Goal: Task Accomplishment & Management: Use online tool/utility

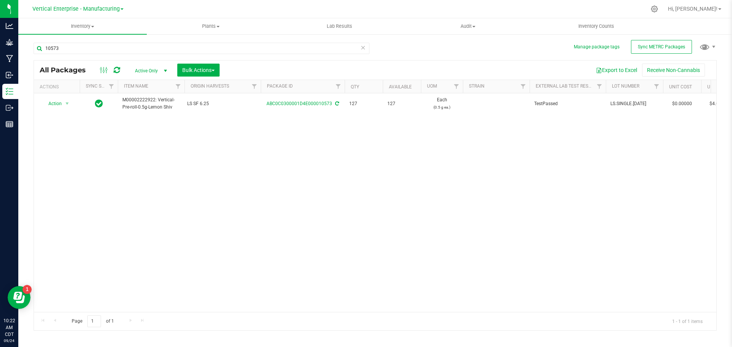
click at [59, 96] on td "Action Action Adjust qty Create package Edit attributes Global inventory Locate…" at bounding box center [57, 103] width 46 height 21
click at [60, 101] on span "Action" at bounding box center [52, 103] width 21 height 11
click at [61, 125] on li "Create package" at bounding box center [66, 127] width 48 height 11
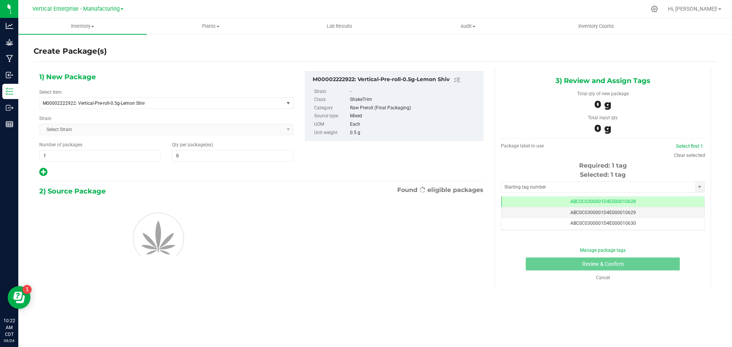
type input "0"
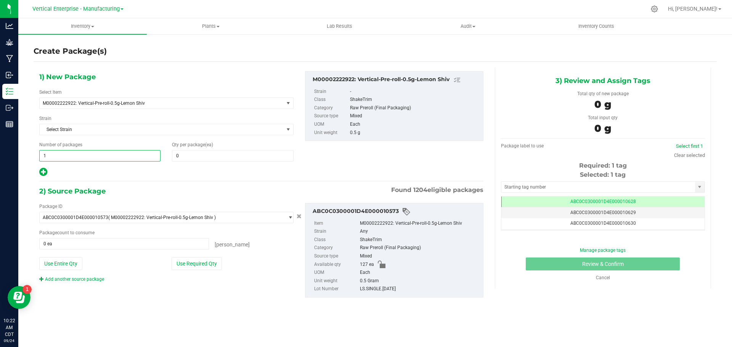
click at [136, 156] on span "1 1" at bounding box center [99, 155] width 121 height 11
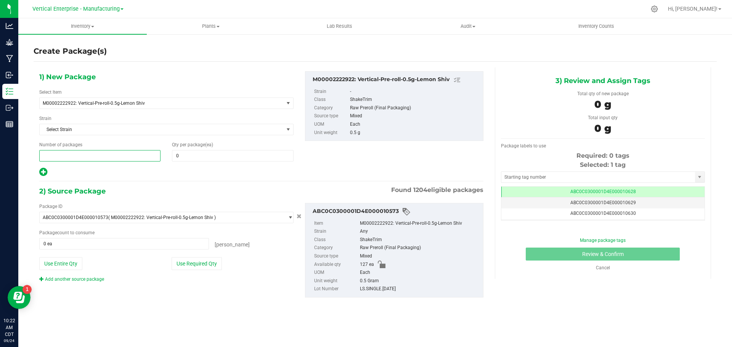
type input "2"
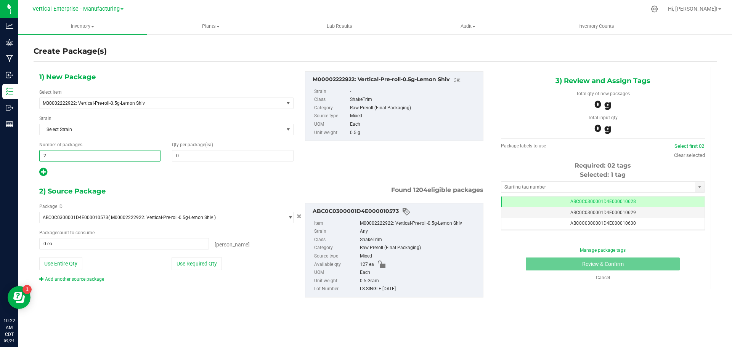
type input "2"
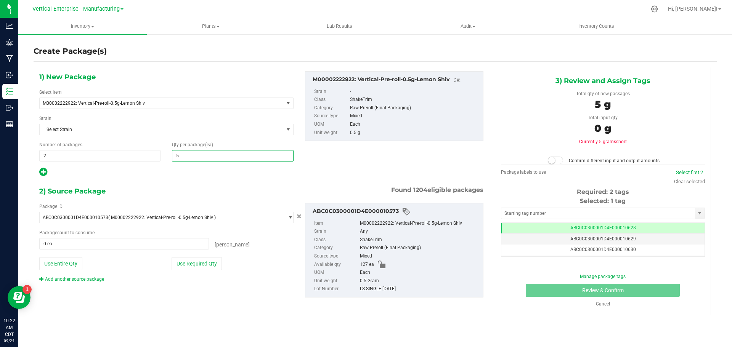
type input "50"
click at [42, 170] on icon at bounding box center [43, 172] width 8 height 10
type input "50"
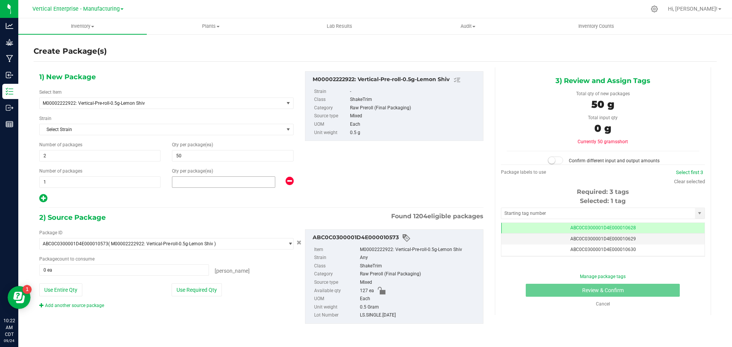
click at [189, 183] on span at bounding box center [223, 181] width 103 height 11
type input "27"
click at [227, 289] on div "Use Required Qty" at bounding box center [233, 290] width 122 height 13
click at [207, 297] on div "Package ID ABC0C0300001D4E000010573 ( M00002222922: Vertical-Pre-roll-0.5g-Lemo…" at bounding box center [167, 269] width 266 height 80
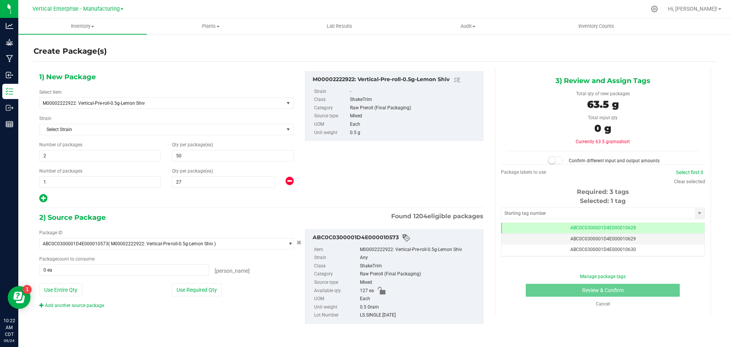
click at [216, 289] on button "Use Required Qty" at bounding box center [197, 290] width 50 height 13
type input "127 ea"
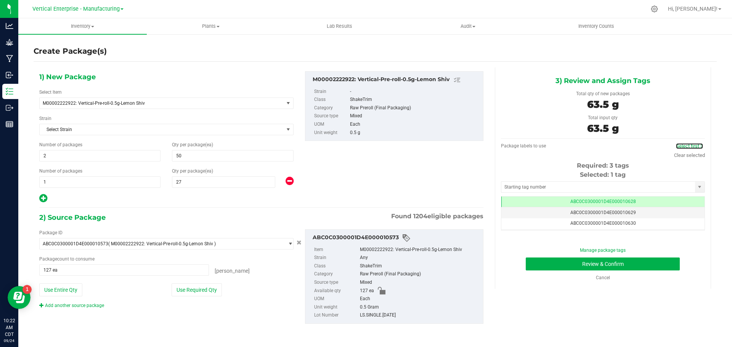
click at [694, 145] on link "Select first 3" at bounding box center [689, 146] width 27 height 6
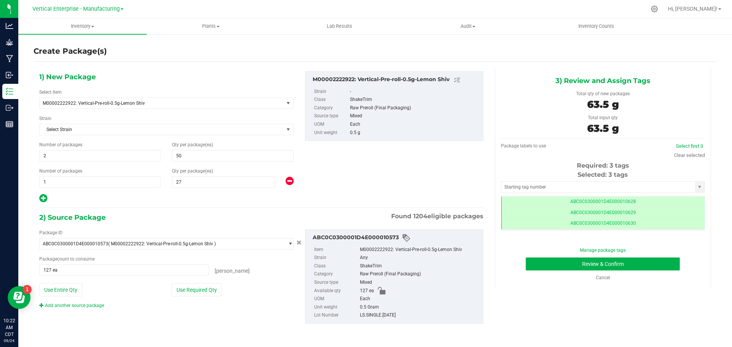
click at [631, 201] on span "ABC0C0300001D4E000010628" at bounding box center [603, 201] width 66 height 5
click at [642, 212] on td "ABC0C0300001D4E000010629" at bounding box center [602, 212] width 203 height 11
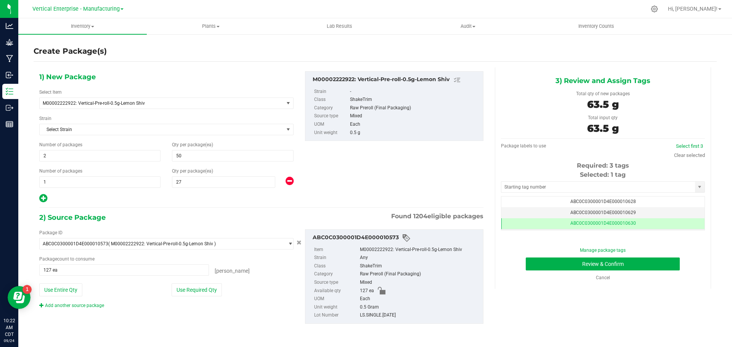
click at [643, 223] on td "ABC0C0300001D4E000010630" at bounding box center [602, 223] width 203 height 11
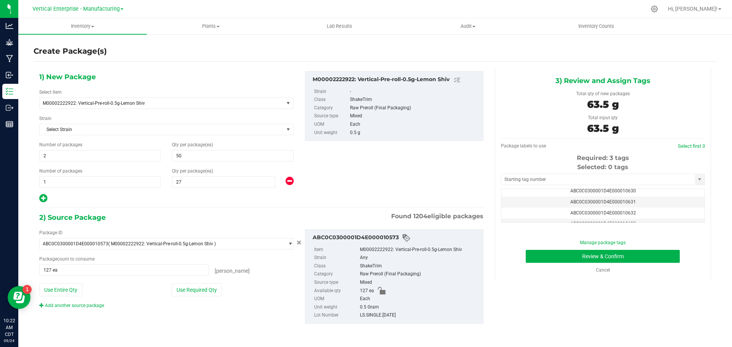
scroll to position [38, 0]
click at [648, 205] on td "ABC0C0300001D4E000010633" at bounding box center [602, 203] width 203 height 11
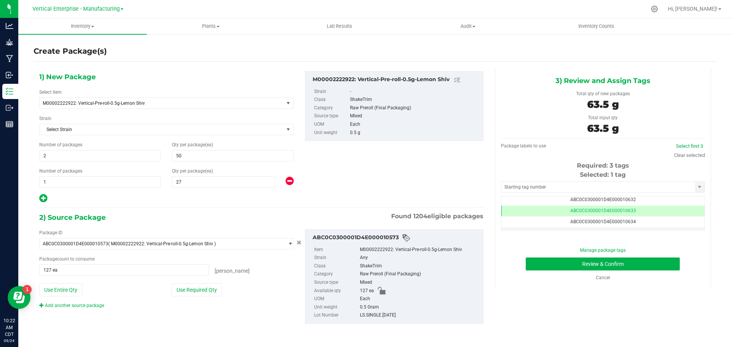
click at [644, 223] on td "ABC0C0300001D4E000010634" at bounding box center [602, 221] width 203 height 11
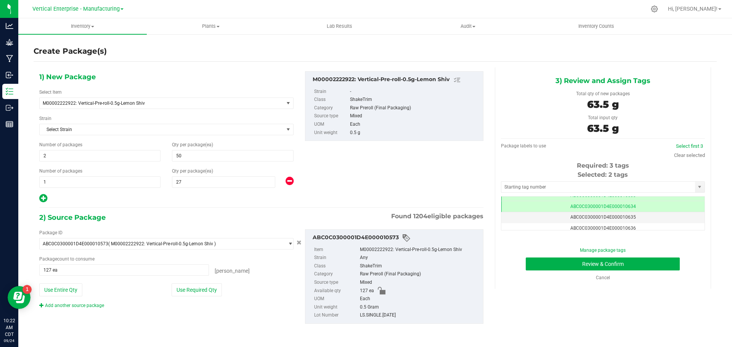
click at [637, 221] on td "ABC0C0300001D4E000010635" at bounding box center [602, 217] width 203 height 11
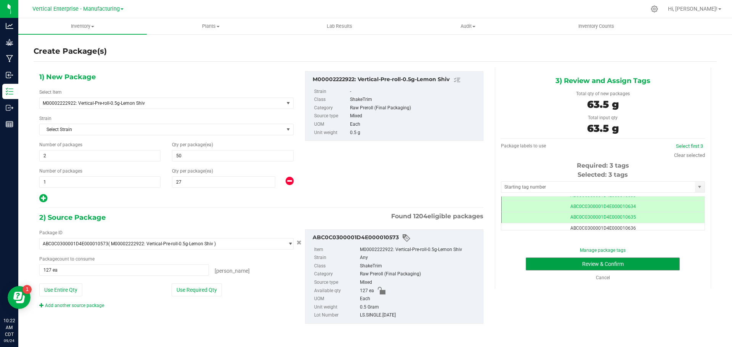
click at [640, 262] on button "Review & Confirm" at bounding box center [603, 264] width 154 height 13
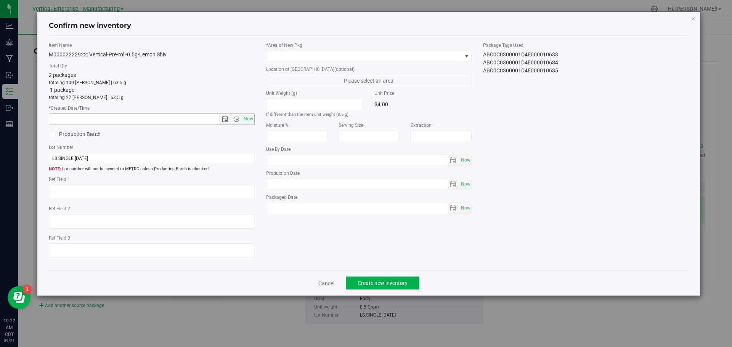
click at [248, 121] on span "Now" at bounding box center [248, 119] width 13 height 11
type input "[DATE] 10:22 AM"
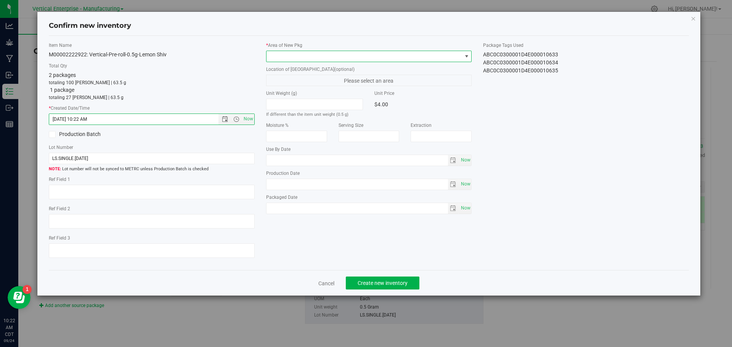
click at [289, 56] on span at bounding box center [364, 56] width 196 height 11
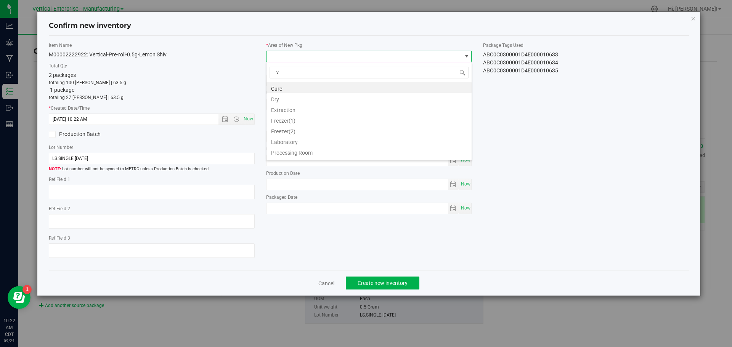
type input "va"
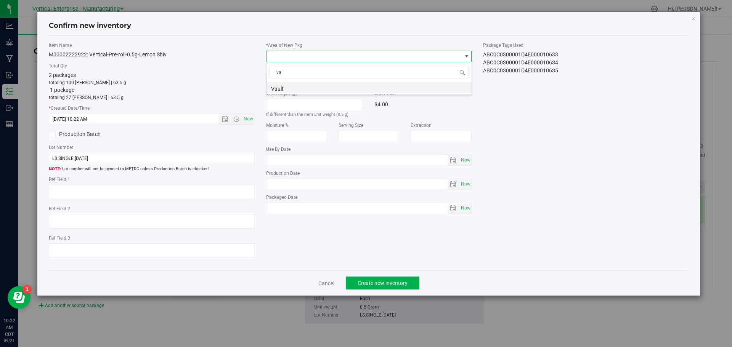
click at [289, 88] on li "Vault" at bounding box center [368, 87] width 205 height 11
click at [407, 287] on button "Create new inventory" at bounding box center [383, 283] width 74 height 13
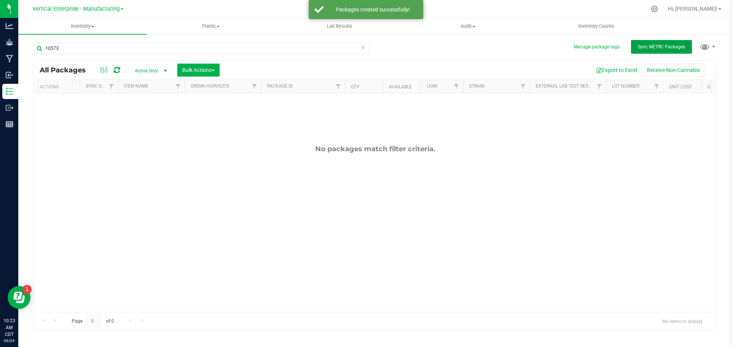
click at [664, 45] on span "Sync METRC Packages" at bounding box center [661, 46] width 47 height 5
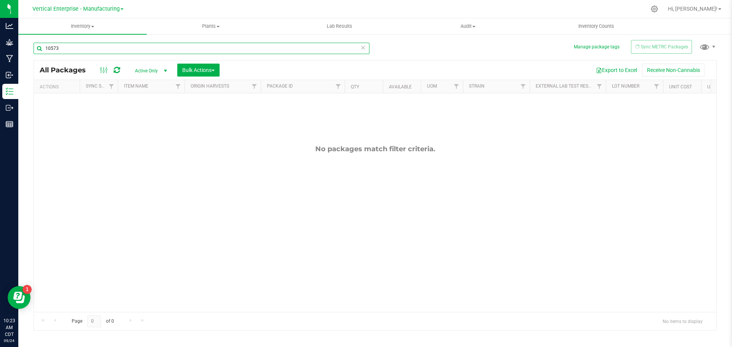
click at [107, 48] on input "10573" at bounding box center [202, 48] width 336 height 11
type input "1"
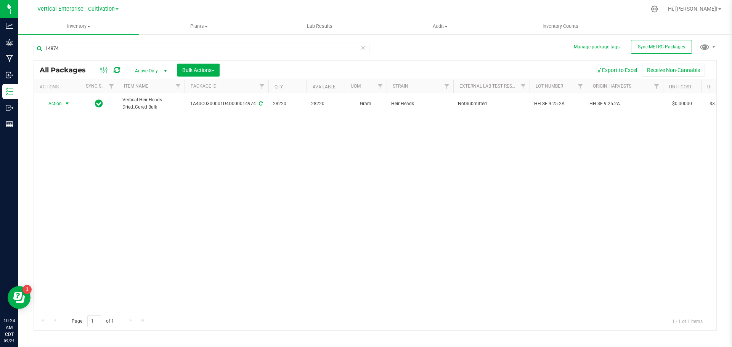
type input "14974"
click at [53, 104] on span "Action" at bounding box center [52, 103] width 21 height 11
click at [51, 126] on li "Create package" at bounding box center [66, 127] width 48 height 11
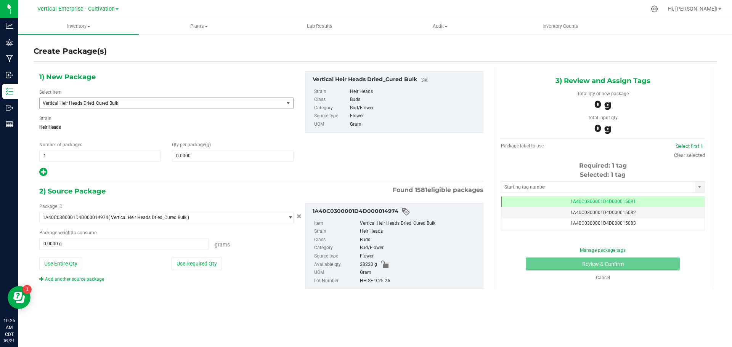
click at [115, 104] on span "Vertical Heir Heads Dried_Cured Bulk" at bounding box center [157, 103] width 228 height 5
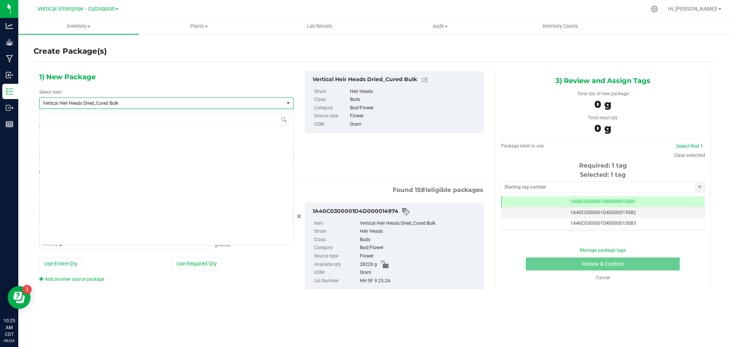
scroll to position [58885, 0]
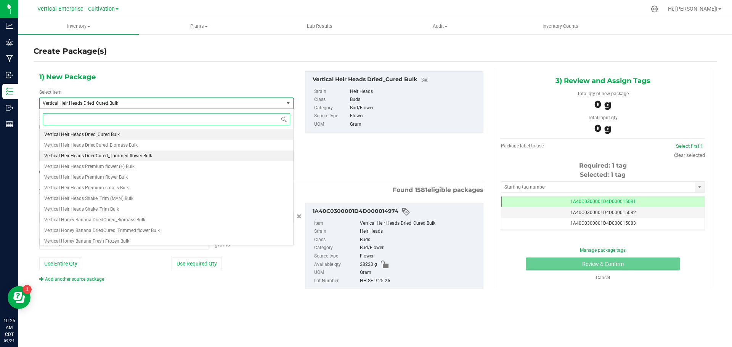
click at [129, 153] on li "Vertical Heir Heads DriedCured_Trimmed flower Bulk" at bounding box center [166, 156] width 253 height 11
type input "0.0000"
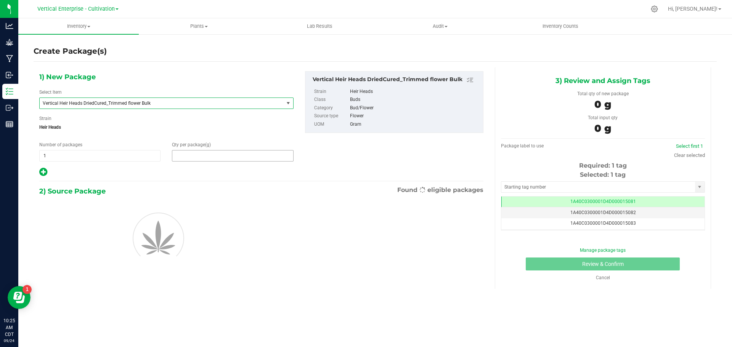
click at [232, 161] on span at bounding box center [232, 155] width 121 height 11
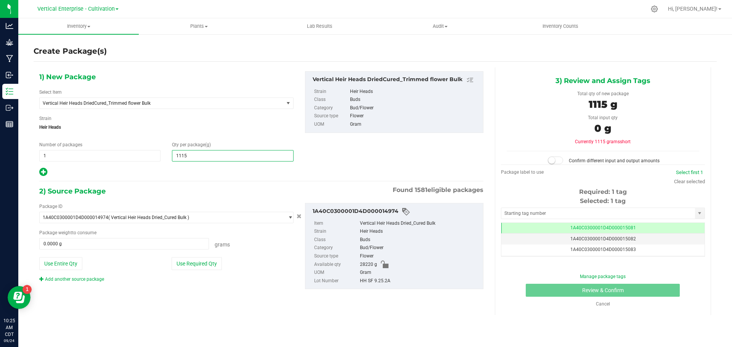
type input "11155"
type input "11,155.0000"
click at [207, 267] on button "Use Required Qty" at bounding box center [197, 263] width 50 height 13
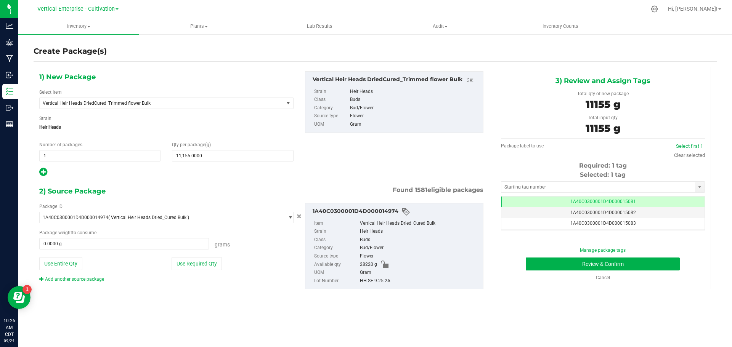
type input "11155.0000 g"
click at [641, 265] on button "Review & Confirm" at bounding box center [603, 264] width 154 height 13
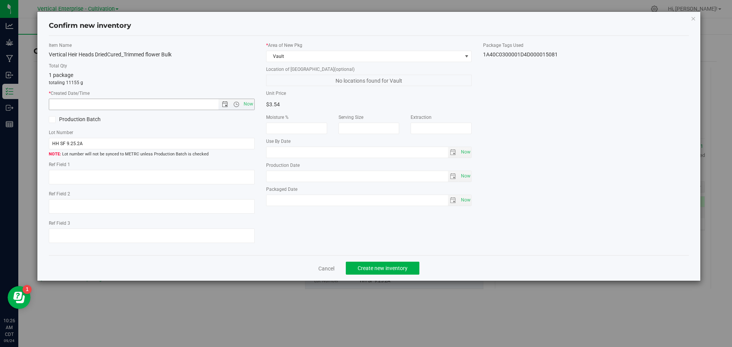
click at [251, 100] on span "Now" at bounding box center [248, 104] width 13 height 11
type input "9/24/2025 10:26 AM"
click at [64, 120] on label "Production Batch" at bounding box center [97, 119] width 97 height 8
click at [0, 0] on input "Production Batch" at bounding box center [0, 0] width 0 height 0
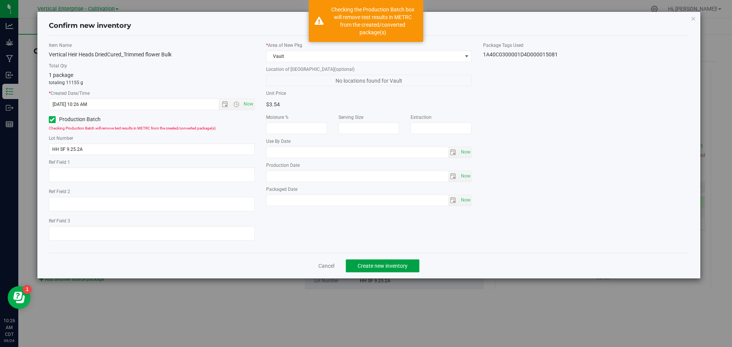
click at [387, 264] on span "Create new inventory" at bounding box center [382, 266] width 50 height 6
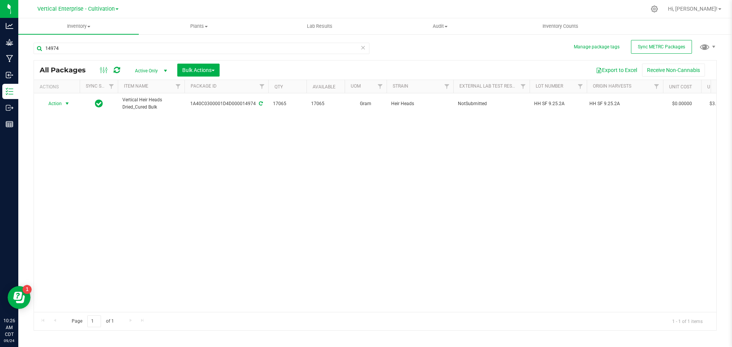
click at [57, 105] on span "Action" at bounding box center [52, 103] width 21 height 11
click at [50, 127] on li "Create package" at bounding box center [66, 127] width 48 height 11
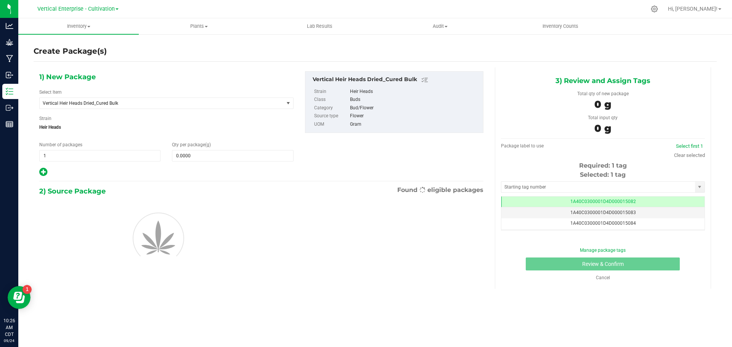
scroll to position [0, 0]
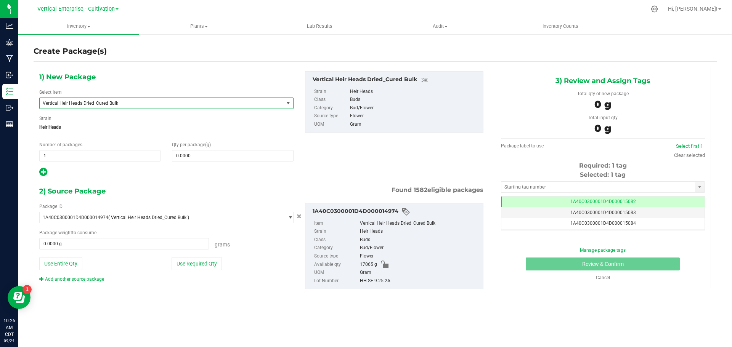
click at [138, 103] on span "Vertical Heir Heads Dried_Cured Bulk" at bounding box center [157, 103] width 228 height 5
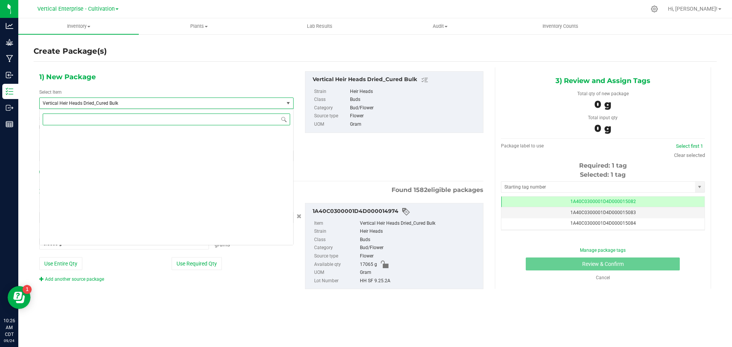
scroll to position [58885, 0]
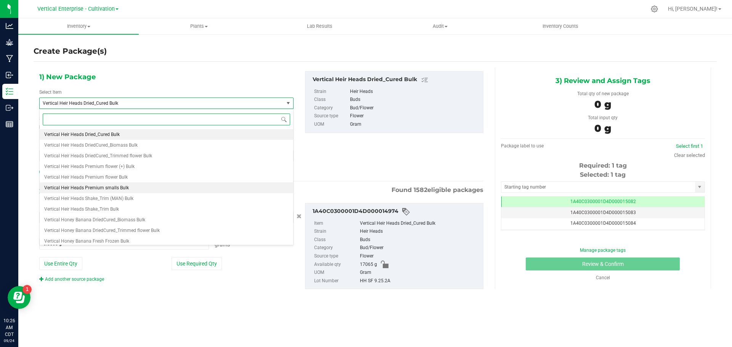
click at [109, 187] on span "Vertical Heir Heads Premium smalls Bulk" at bounding box center [86, 187] width 85 height 5
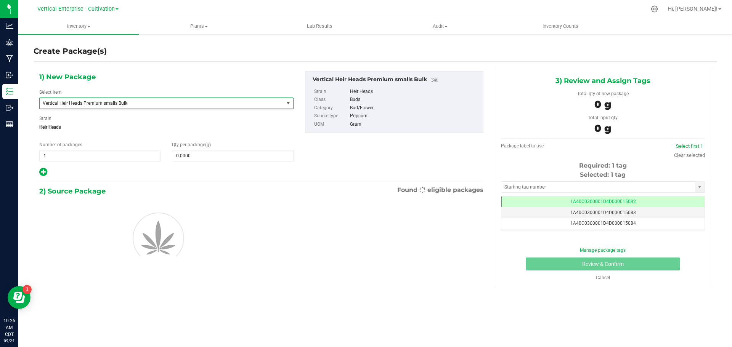
type input "0.0000"
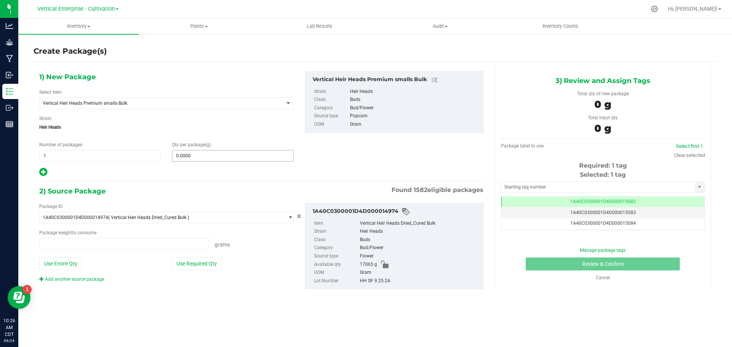
click at [229, 155] on span "0.0000 0" at bounding box center [232, 155] width 121 height 11
type input "0.0000 g"
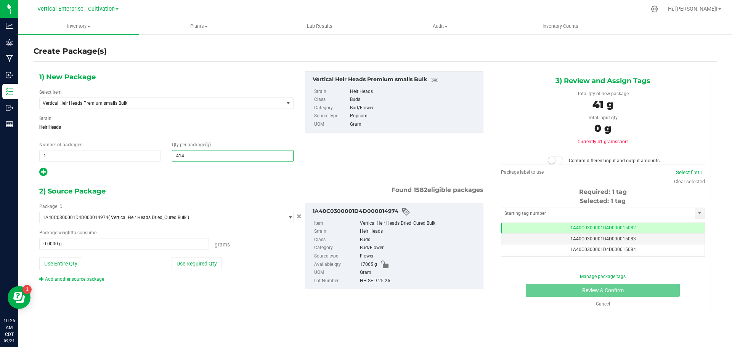
type input "4145"
type input "4,145.0000"
click at [216, 260] on button "Use Required Qty" at bounding box center [197, 263] width 50 height 13
type input "4145.0000 g"
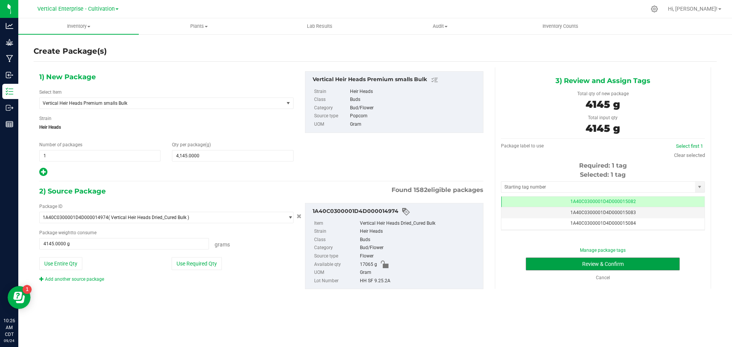
click at [600, 267] on button "Review & Confirm" at bounding box center [603, 264] width 154 height 13
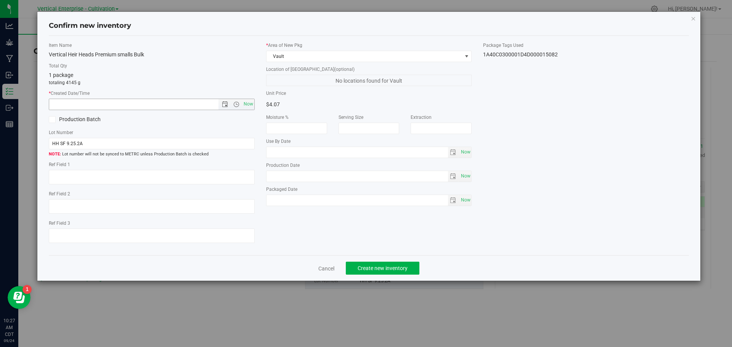
click at [248, 105] on span "Now" at bounding box center [248, 104] width 13 height 11
type input "9/24/2025 10:27 AM"
click at [72, 121] on label "Production Batch" at bounding box center [97, 119] width 97 height 8
click at [0, 0] on input "Production Batch" at bounding box center [0, 0] width 0 height 0
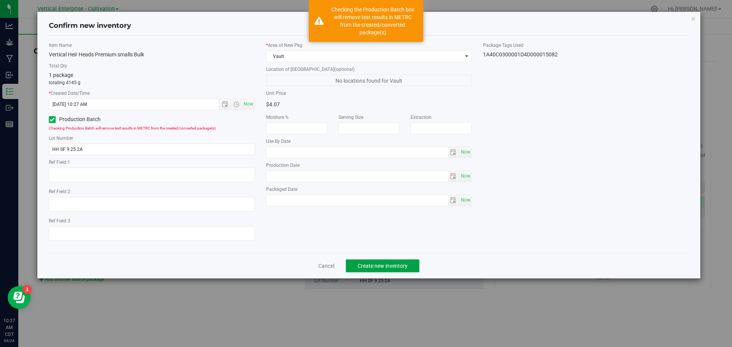
click at [387, 263] on span "Create new inventory" at bounding box center [382, 266] width 50 height 6
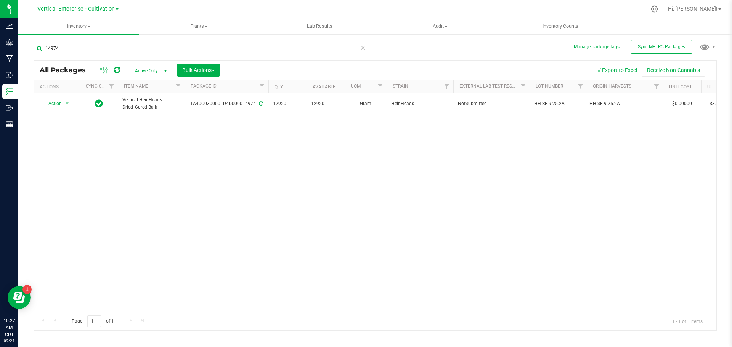
click at [52, 105] on span "Action" at bounding box center [52, 103] width 21 height 11
click at [60, 129] on li "Create package" at bounding box center [66, 127] width 48 height 11
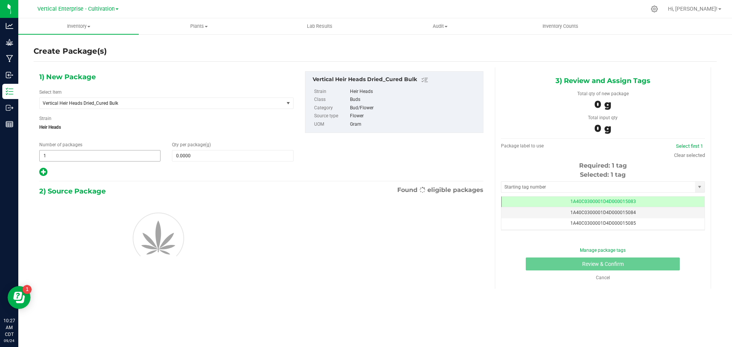
scroll to position [0, 0]
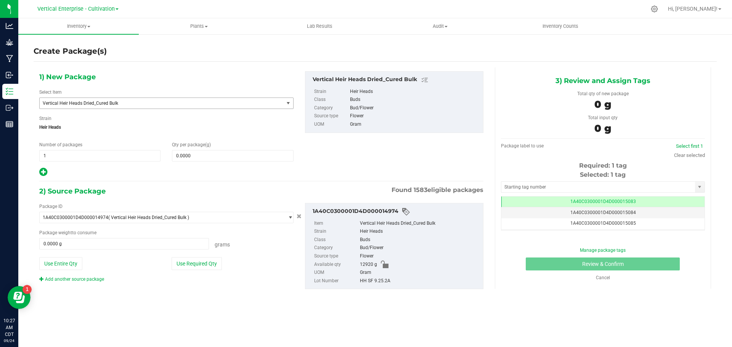
click at [107, 102] on span "Vertical Heir Heads Dried_Cured Bulk" at bounding box center [157, 103] width 228 height 5
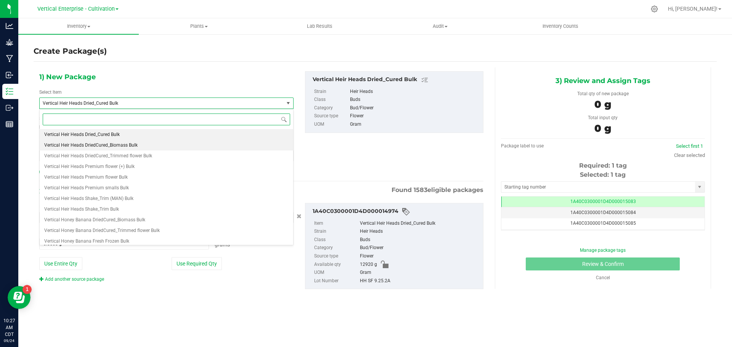
click at [111, 142] on li "Vertical Heir Heads DriedCured_Biomass Bulk" at bounding box center [166, 145] width 253 height 11
type input "0.0000"
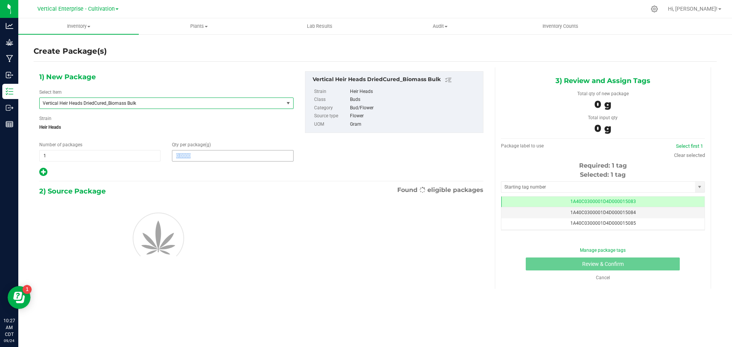
click at [200, 163] on div "1) New Package Select Item Vertical Heir Heads DriedCured_Biomass Bulk Vertical…" at bounding box center [167, 124] width 266 height 106
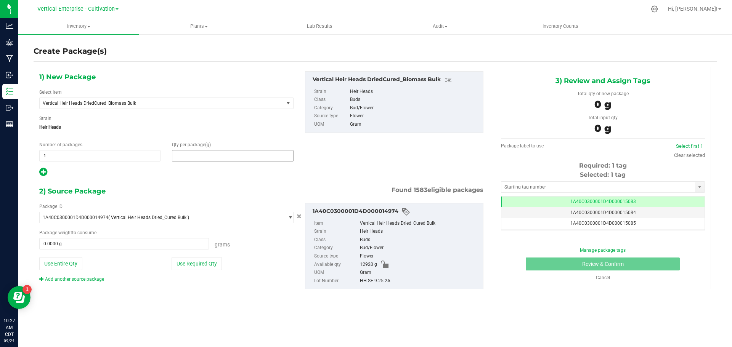
click at [208, 157] on span at bounding box center [232, 155] width 121 height 11
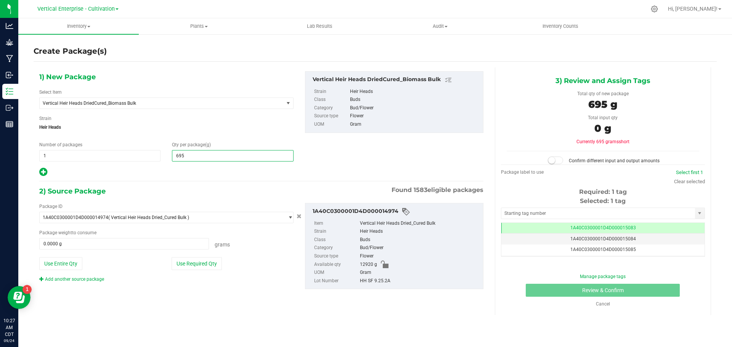
type input "6950"
type input "6,950.0000"
click at [209, 261] on button "Use Required Qty" at bounding box center [197, 263] width 50 height 13
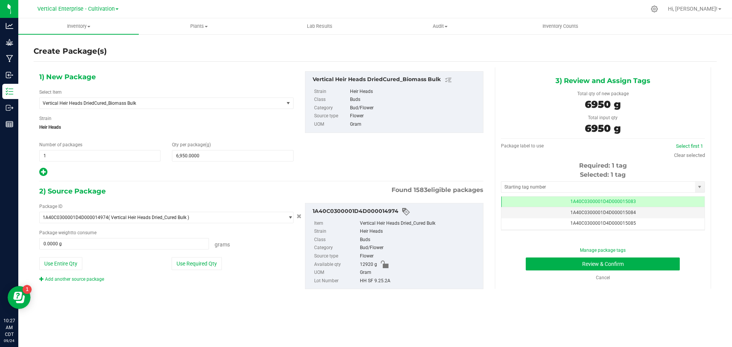
type input "6950.0000 g"
click at [627, 264] on button "Review & Confirm" at bounding box center [603, 264] width 154 height 13
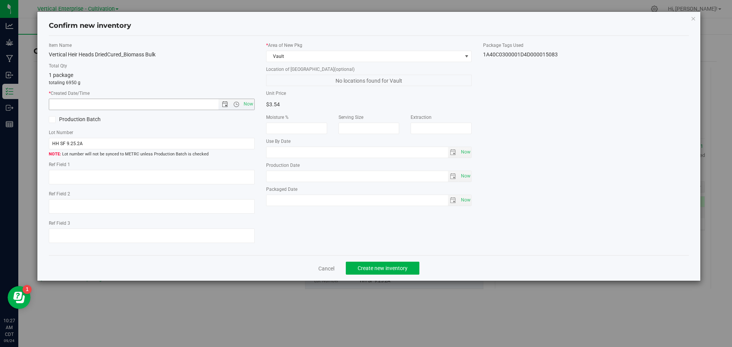
click at [251, 102] on span "Now" at bounding box center [248, 104] width 13 height 11
type input "9/24/2025 10:27 AM"
click at [80, 118] on label "Production Batch" at bounding box center [97, 119] width 97 height 8
click at [0, 0] on input "Production Batch" at bounding box center [0, 0] width 0 height 0
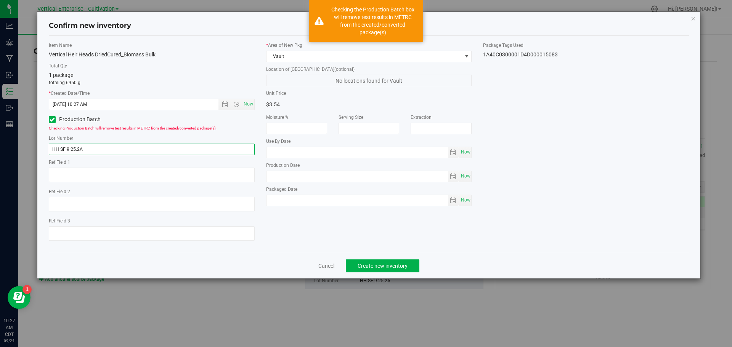
click at [129, 151] on input "HH SF 9.25.2A" at bounding box center [152, 149] width 206 height 11
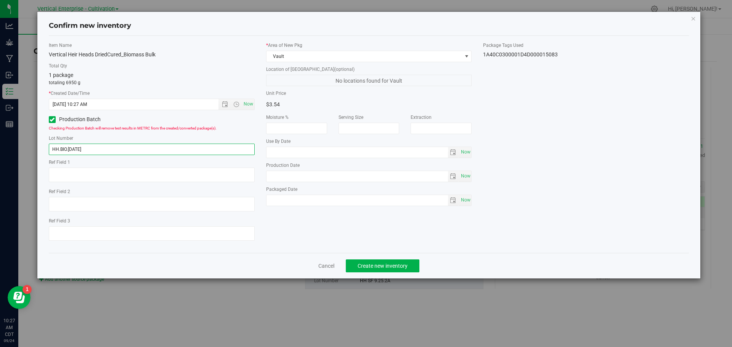
type input "HH.BIO.9.24.25"
click at [374, 259] on div "Cancel Create new inventory" at bounding box center [369, 266] width 640 height 26
click at [398, 263] on span "Create new inventory" at bounding box center [382, 266] width 50 height 6
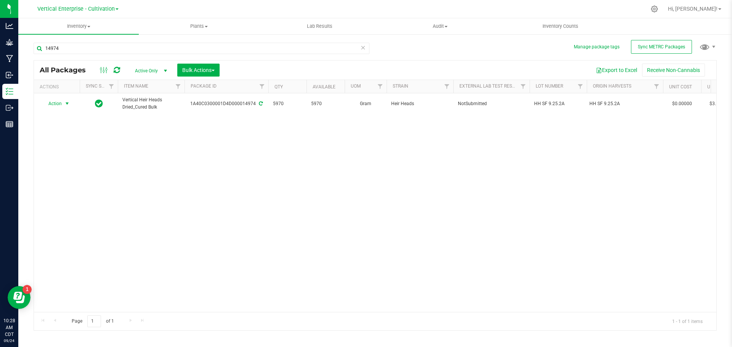
click at [53, 105] on span "Action" at bounding box center [52, 103] width 21 height 11
click at [52, 127] on li "Create package" at bounding box center [66, 127] width 48 height 11
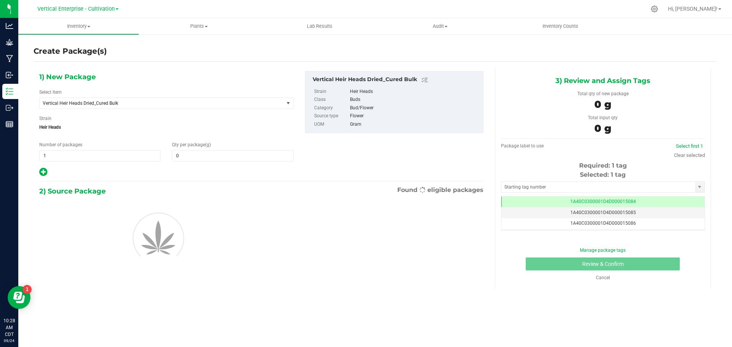
type input "0.0000"
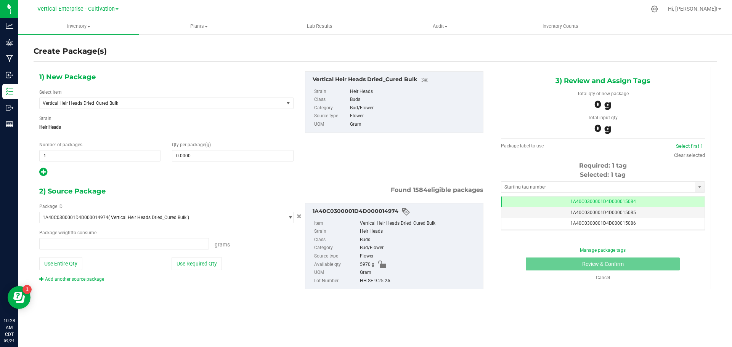
type input "0.0000 g"
click at [100, 109] on div "1) New Package Select Item Vertical Heir Heads Dried_Cured Bulk Badder_NSS Badd…" at bounding box center [167, 124] width 266 height 106
click at [100, 104] on span "Vertical Heir Heads Dried_Cured Bulk" at bounding box center [157, 103] width 228 height 5
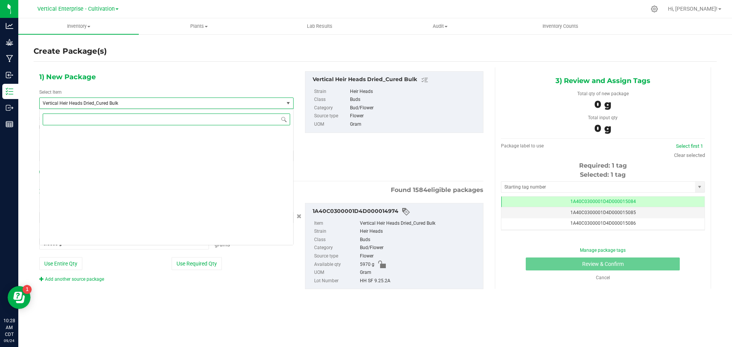
scroll to position [58885, 0]
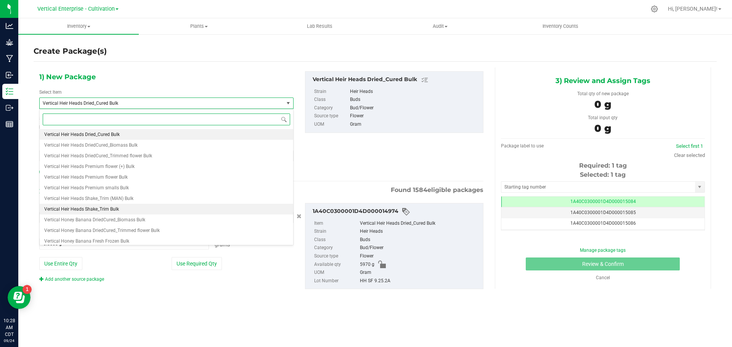
click at [112, 208] on span "Vertical Heir Heads Shake_Trim Bulk" at bounding box center [81, 209] width 75 height 5
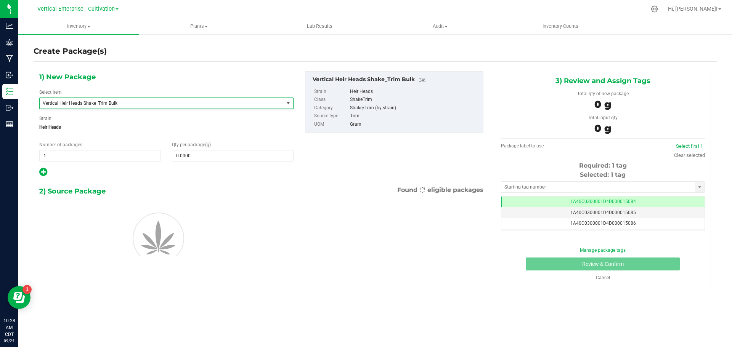
type input "0.0000"
click at [212, 148] on div "Qty per package (g) 0.0000 0" at bounding box center [232, 151] width 133 height 20
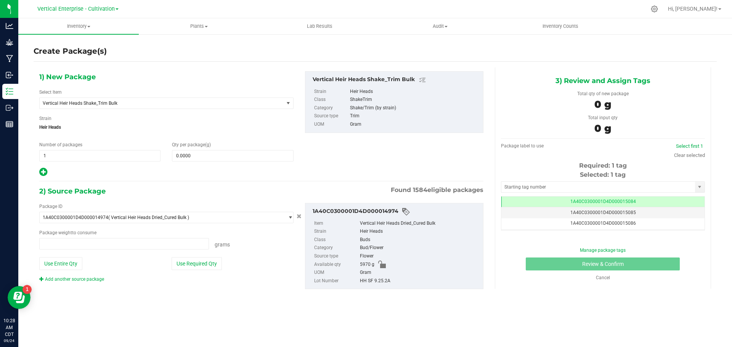
type input "0.0000 g"
click at [213, 149] on div "Qty per package (g) 0.0000 0" at bounding box center [232, 151] width 133 height 20
click at [213, 153] on span at bounding box center [232, 155] width 121 height 11
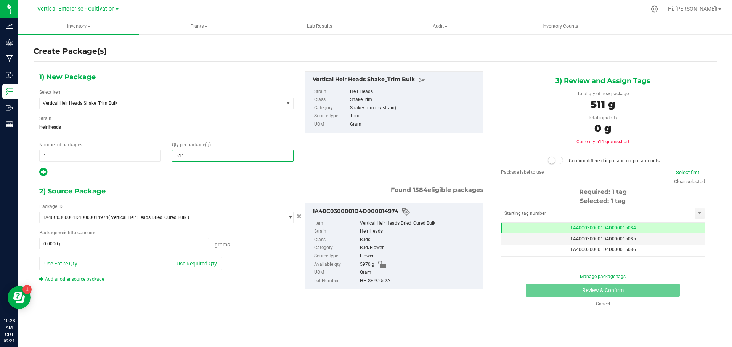
type input "5110"
type input "5,110.0000"
click at [82, 258] on button "Use Entire Qty" at bounding box center [60, 263] width 43 height 13
type input "5970.0000 g"
click at [551, 161] on small at bounding box center [551, 160] width 7 height 7
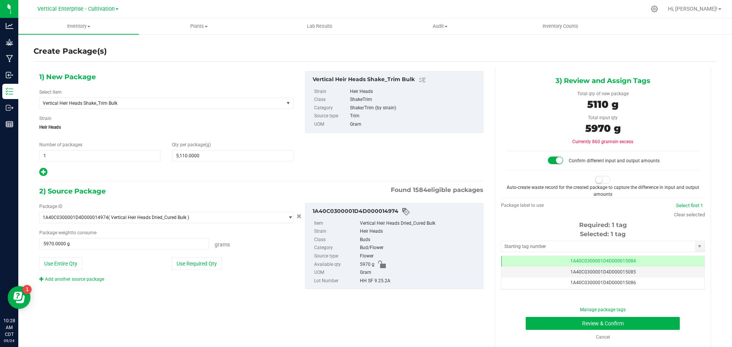
click at [600, 180] on span at bounding box center [602, 180] width 15 height 8
click at [596, 337] on link "Cancel" at bounding box center [603, 337] width 14 height 5
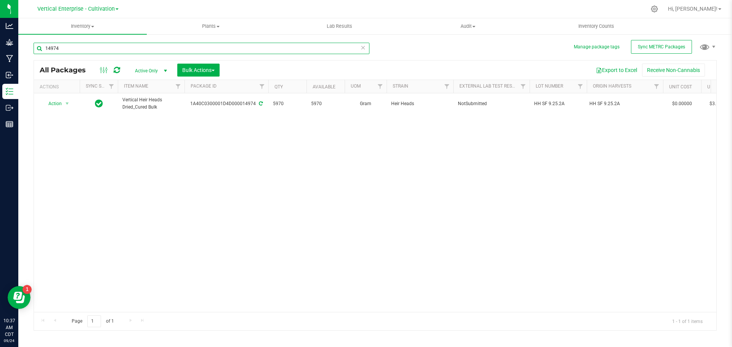
drag, startPoint x: 66, startPoint y: 47, endPoint x: 8, endPoint y: 47, distance: 58.7
click at [9, 45] on div "Analytics Grow Manufacturing Inbound Inventory Outbound Reports 10:37 AM CDT 09…" at bounding box center [366, 173] width 732 height 347
